Goal: Transaction & Acquisition: Purchase product/service

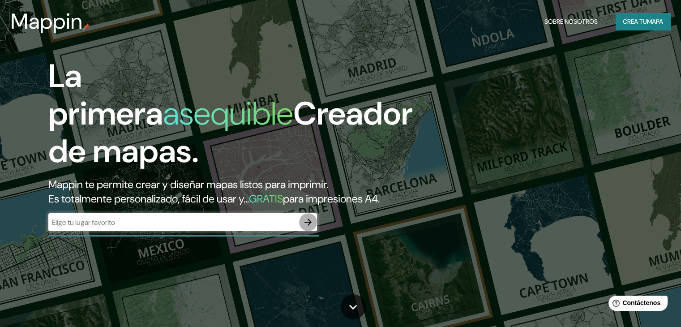
click at [305, 228] on icon "button" at bounding box center [308, 222] width 11 height 11
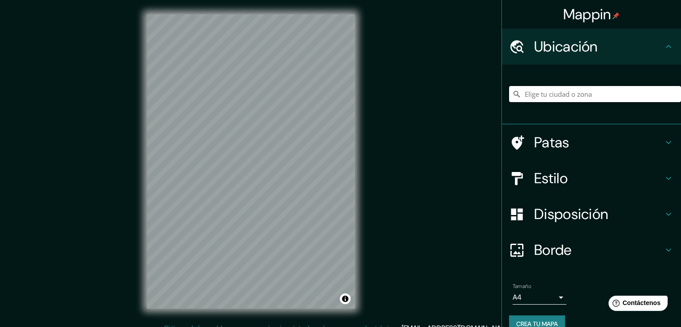
click at [550, 89] on input "Elige tu ciudad o zona" at bounding box center [595, 94] width 172 height 16
type input "Valledupar, [GEOGRAPHIC_DATA], [GEOGRAPHIC_DATA]"
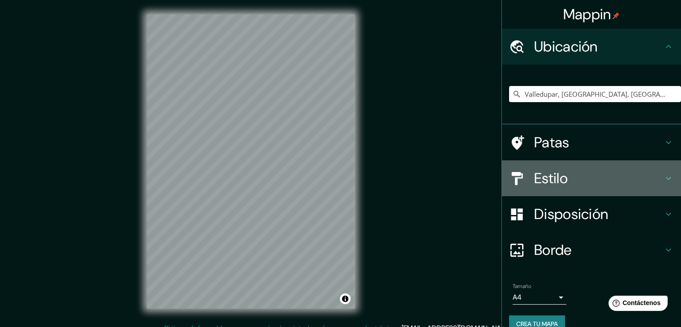
click at [640, 169] on h4 "Estilo" at bounding box center [598, 178] width 129 height 18
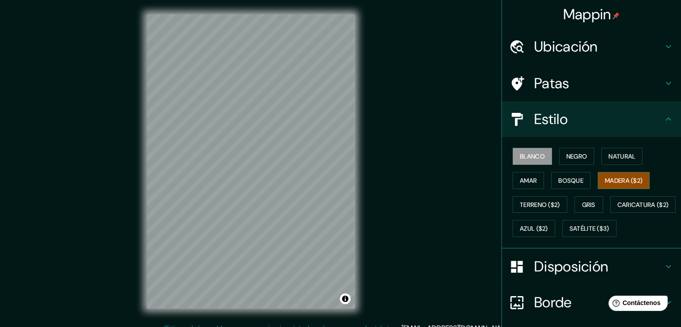
click at [622, 175] on font "Madera ($2)" at bounding box center [624, 181] width 38 height 12
click at [552, 208] on font "Terreno ($2)" at bounding box center [540, 205] width 40 height 12
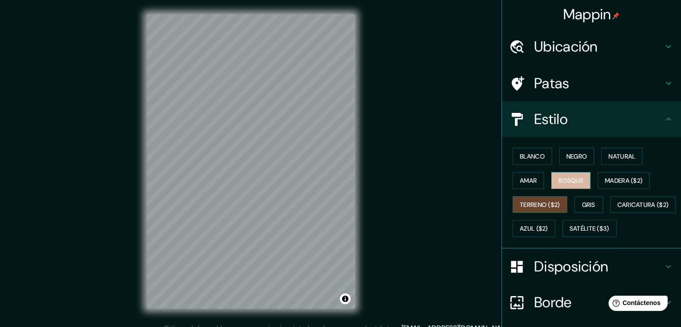
click at [572, 178] on font "Bosque" at bounding box center [571, 181] width 25 height 8
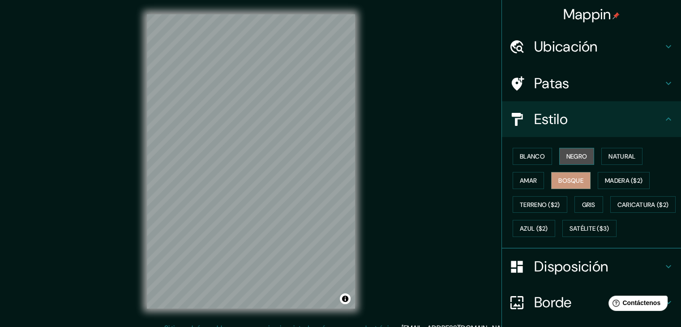
click at [578, 161] on font "Negro" at bounding box center [577, 157] width 21 height 12
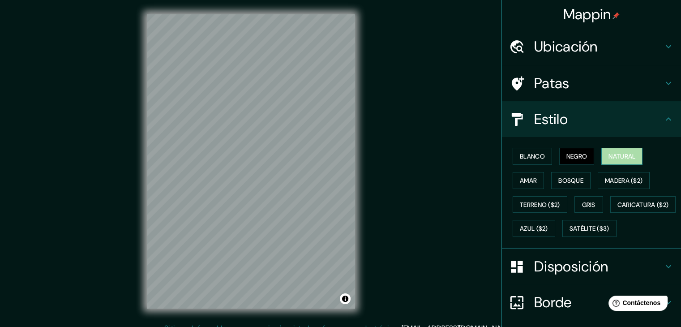
click at [611, 163] on button "Natural" at bounding box center [622, 156] width 41 height 17
click at [584, 208] on font "Gris" at bounding box center [588, 205] width 13 height 12
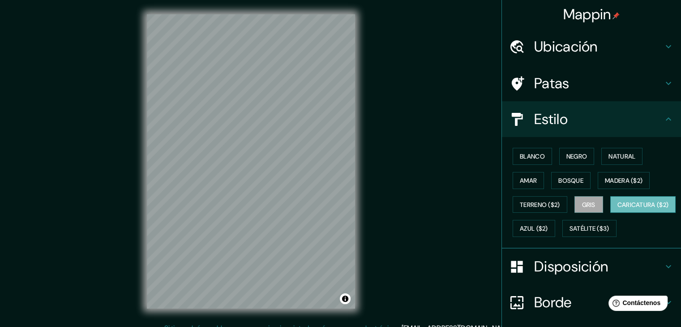
click at [618, 211] on font "Caricatura ($2)" at bounding box center [644, 205] width 52 height 12
click at [548, 227] on font "Azul ($2)" at bounding box center [534, 229] width 28 height 8
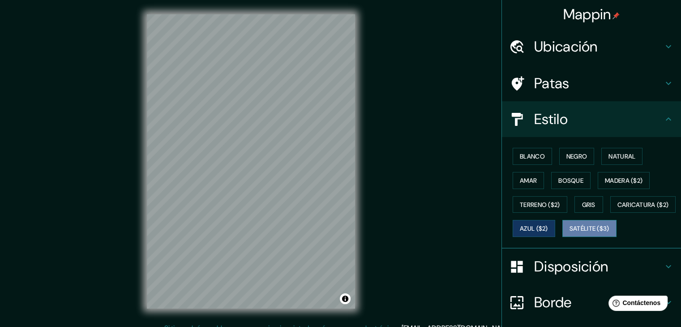
click at [570, 233] on font "Satélite ($3)" at bounding box center [590, 229] width 40 height 8
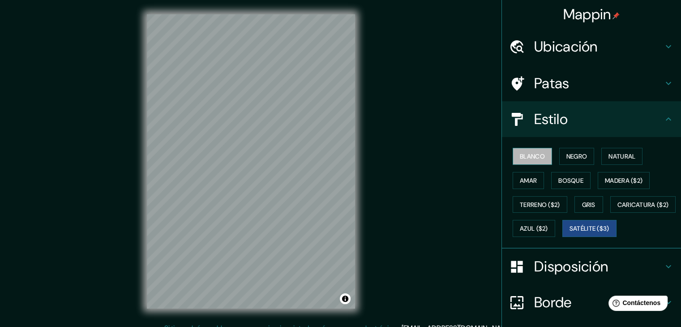
click at [526, 158] on font "Blanco" at bounding box center [532, 156] width 25 height 8
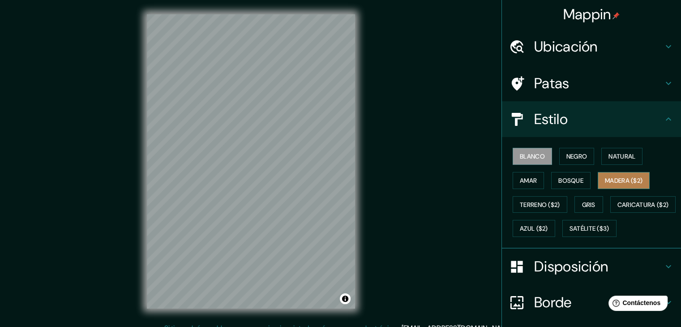
click at [611, 180] on font "Madera ($2)" at bounding box center [624, 181] width 38 height 8
